Goal: Navigation & Orientation: Go to known website

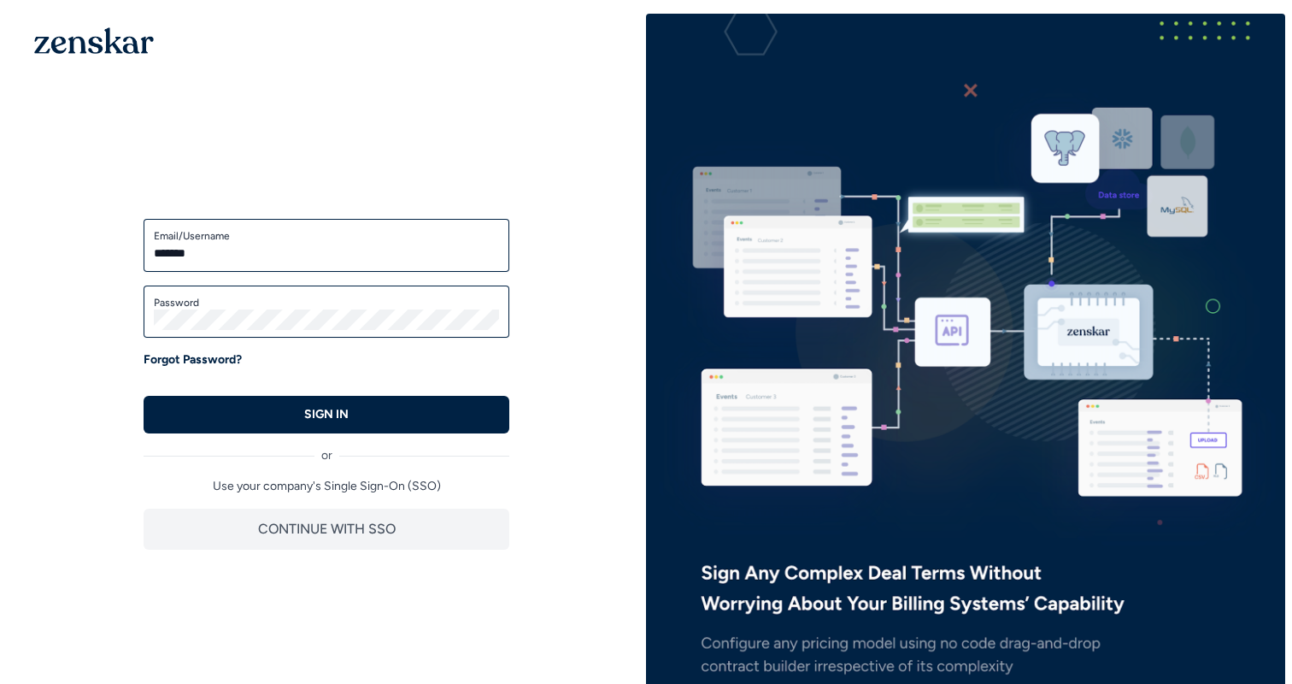
type input "**********"
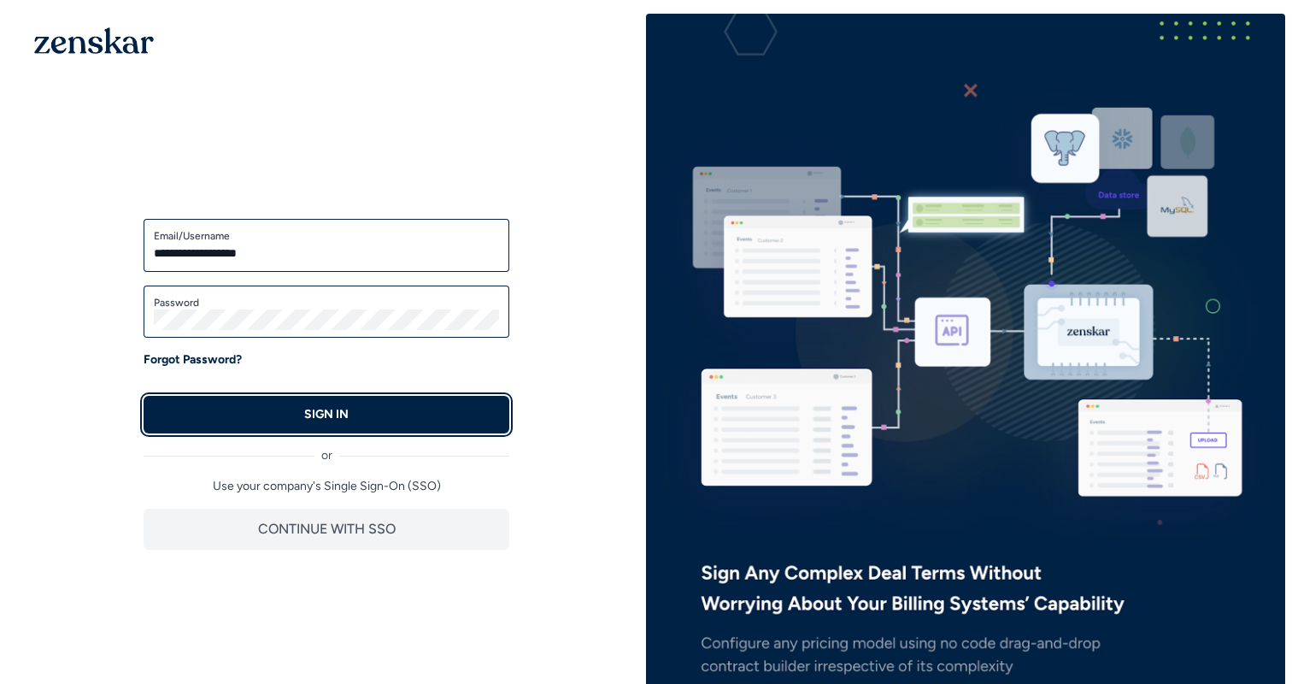
click at [351, 407] on button "SIGN IN" at bounding box center [327, 415] width 366 height 38
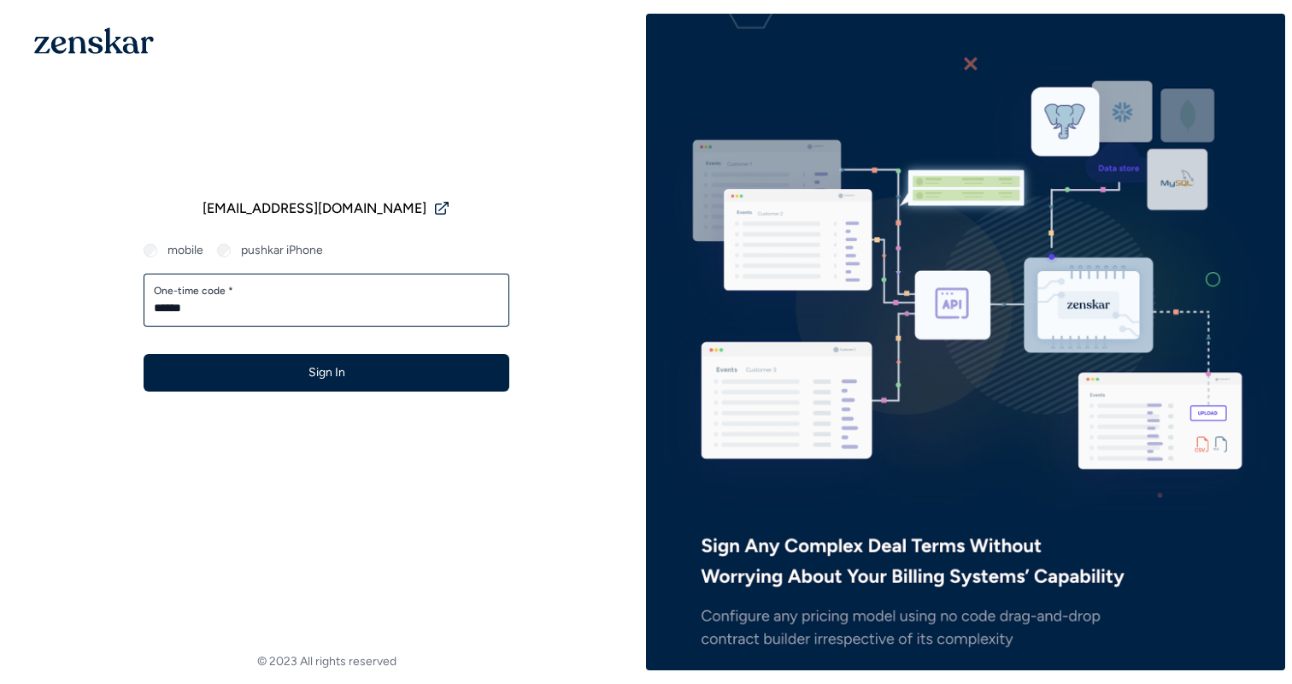
type input "******"
click at [144, 354] on button "Sign In" at bounding box center [327, 373] width 366 height 38
